Goal: Task Accomplishment & Management: Use online tool/utility

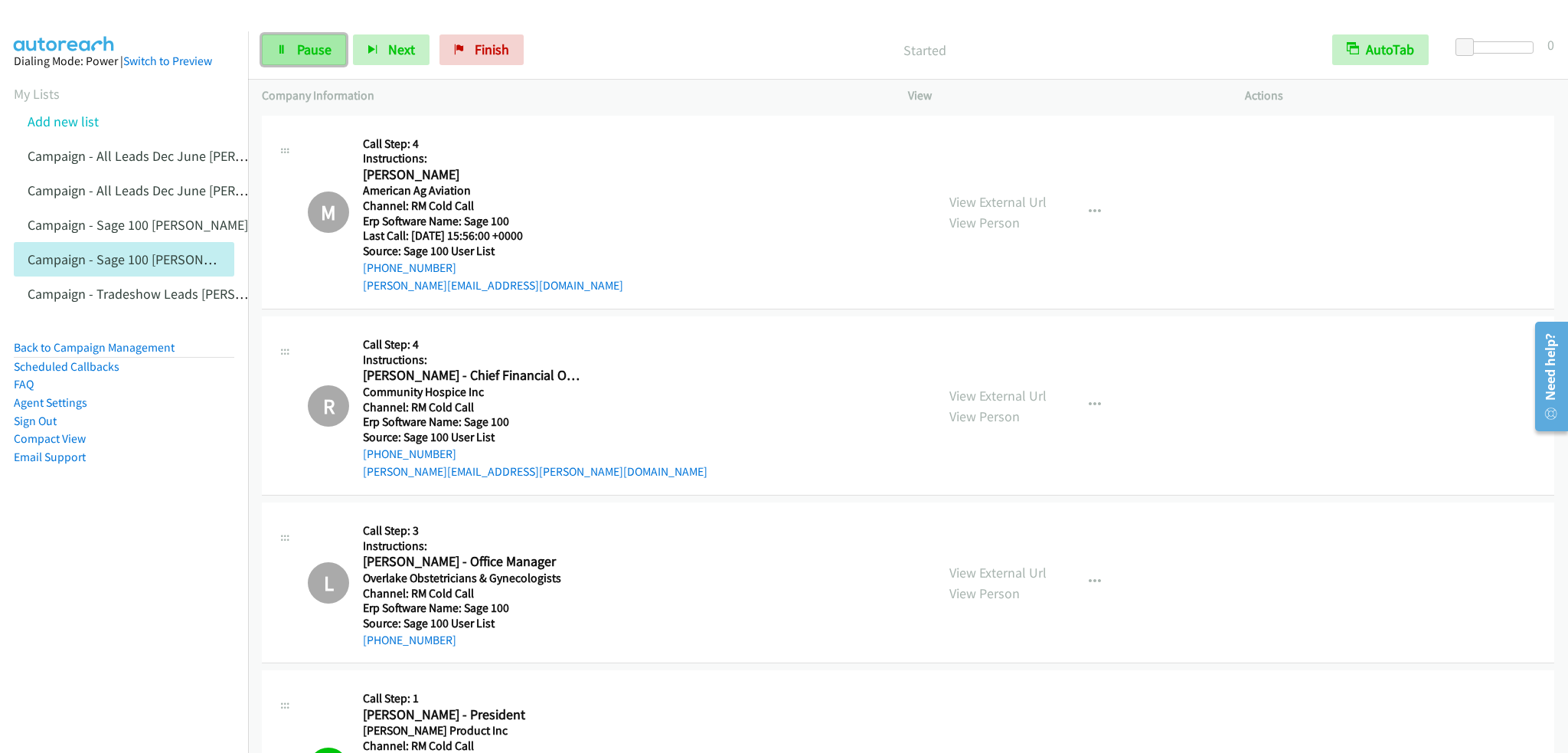
click at [319, 46] on span "Pause" at bounding box center [314, 49] width 35 height 17
click at [317, 51] on span "Start Calls" at bounding box center [327, 49] width 59 height 17
click at [111, 348] on link "Back to Campaign Management" at bounding box center [94, 348] width 161 height 15
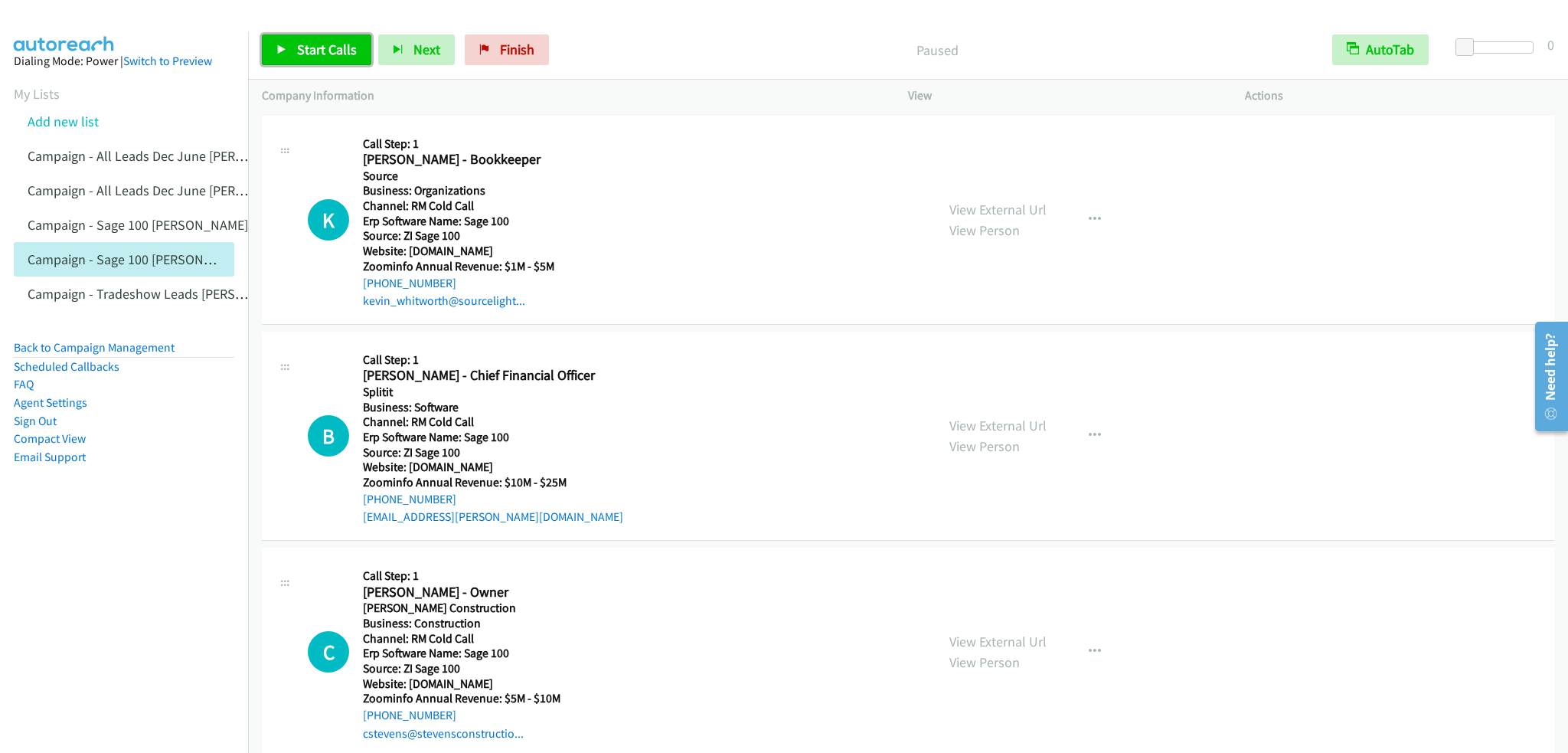
click at [318, 45] on span "Start Calls" at bounding box center [327, 49] width 59 height 17
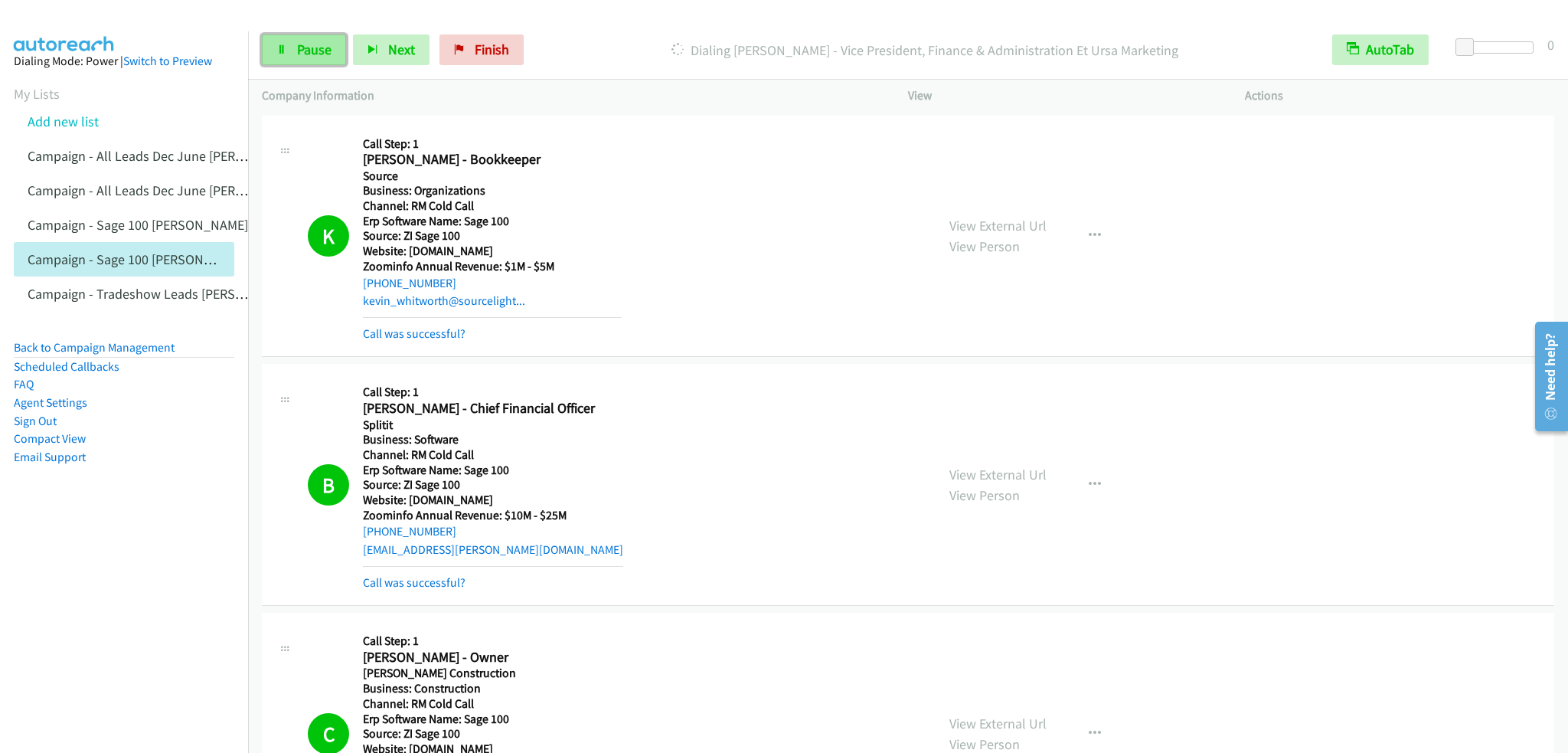
click at [328, 51] on span "Pause" at bounding box center [314, 49] width 35 height 17
